Goal: Check status: Check status

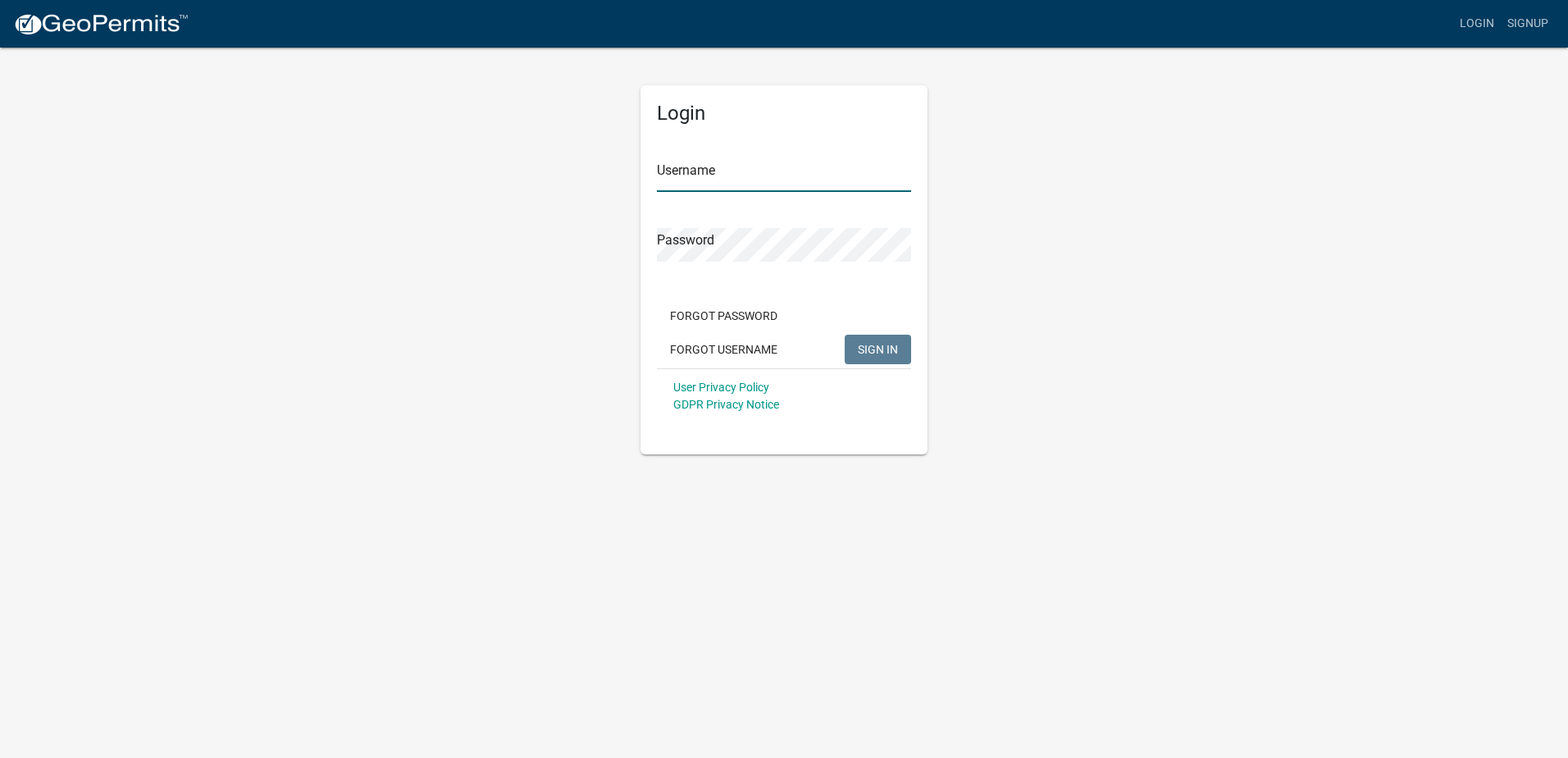
drag, startPoint x: 715, startPoint y: 180, endPoint x: 698, endPoint y: 182, distance: 17.1
click at [715, 180] on input "Username" at bounding box center [784, 175] width 254 height 33
paste input "RLIINS"
type input "RLIINS"
click at [895, 341] on button "SIGN IN" at bounding box center [878, 350] width 67 height 29
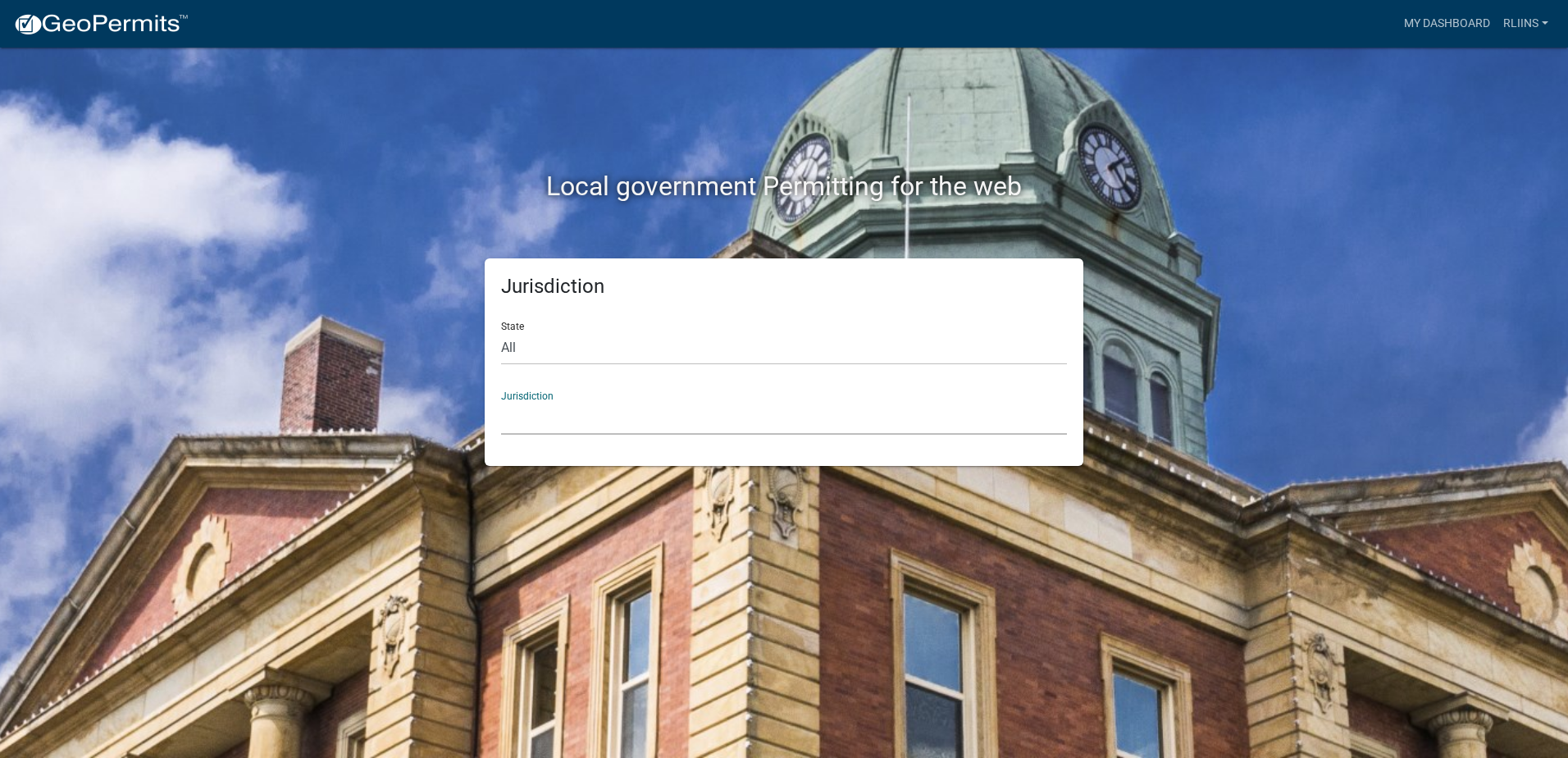
click at [550, 422] on select "[GEOGRAPHIC_DATA], [US_STATE] [GEOGRAPHIC_DATA], [US_STATE][PERSON_NAME][GEOGRA…" at bounding box center [784, 418] width 566 height 33
click at [556, 356] on select "All [US_STATE] [US_STATE] [US_STATE] [US_STATE] [US_STATE] [US_STATE] [US_STATE…" at bounding box center [784, 348] width 566 height 33
select select "[US_STATE]"
click at [501, 331] on select "All [US_STATE] [US_STATE] [US_STATE] [US_STATE] [US_STATE] [US_STATE] [US_STATE…" at bounding box center [784, 348] width 566 height 33
click at [584, 424] on select "[GEOGRAPHIC_DATA], [US_STATE][PERSON_NAME][GEOGRAPHIC_DATA], [US_STATE][PERSON_…" at bounding box center [784, 418] width 566 height 33
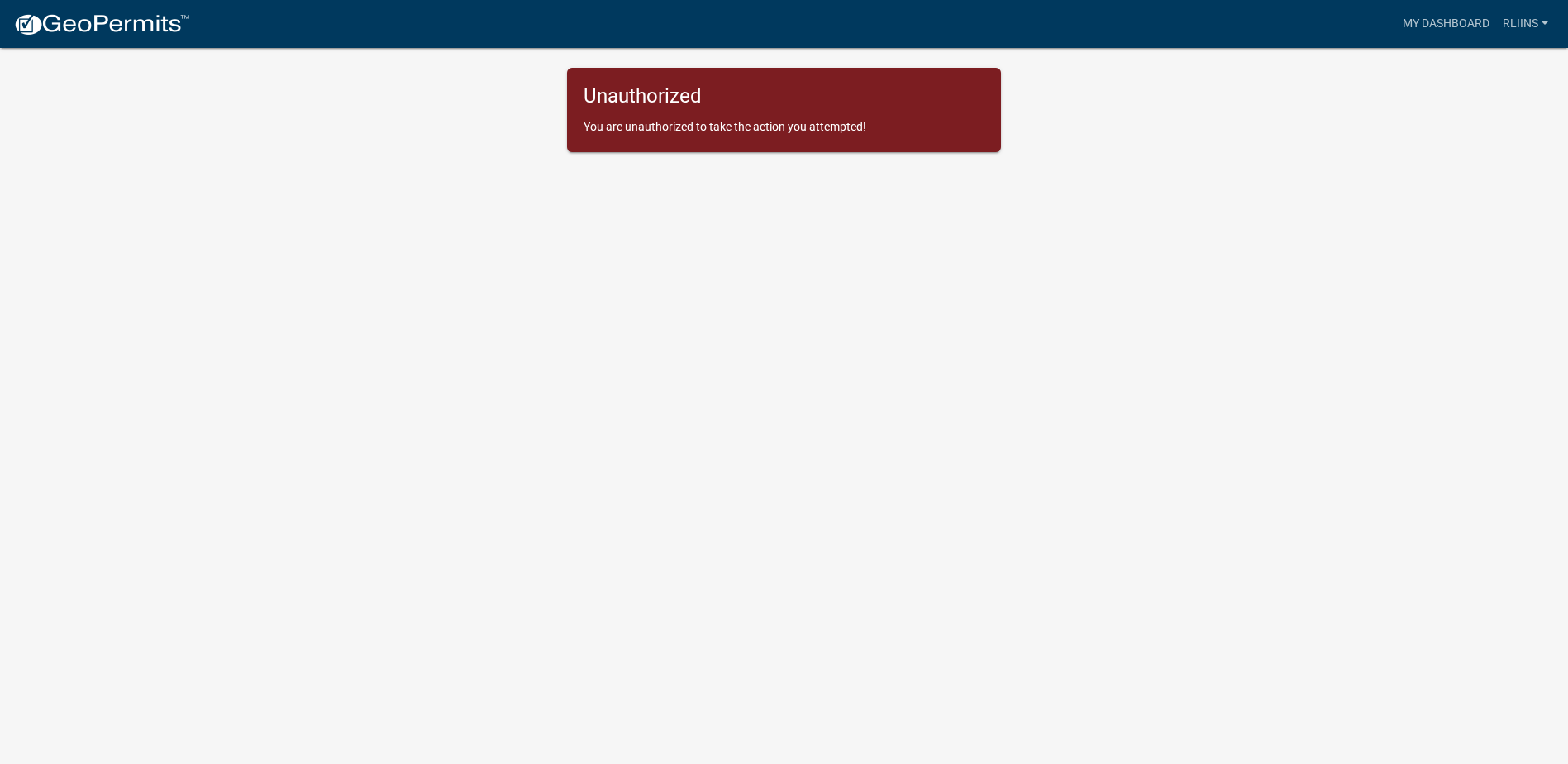
click at [754, 127] on p "You are unauthorized to take the action you attempted!" at bounding box center [784, 127] width 401 height 18
click at [1532, 28] on link "RLIINS" at bounding box center [1525, 24] width 58 height 32
click at [1459, 18] on link "My Dashboard" at bounding box center [1446, 24] width 100 height 32
